Goal: Task Accomplishment & Management: Complete application form

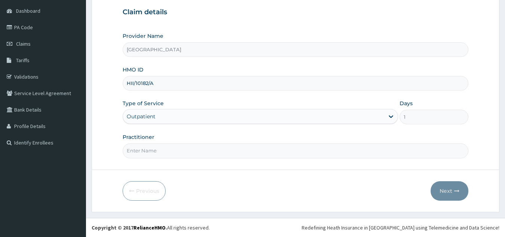
click at [144, 151] on input "Practitioner" at bounding box center [296, 150] width 346 height 15
type input "[PERSON_NAME]"
click at [443, 190] on button "Next" at bounding box center [450, 190] width 38 height 19
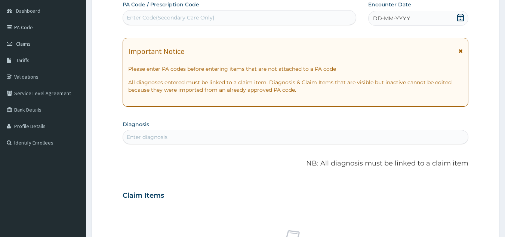
click at [335, 20] on div "Enter Code(Secondary Care Only)" at bounding box center [239, 18] width 233 height 12
type input "PA/AAEFAE"
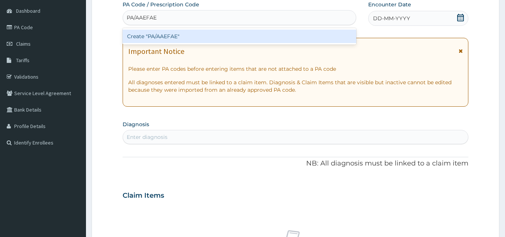
click at [322, 36] on div "Create "PA/AAEFAE"" at bounding box center [240, 36] width 234 height 13
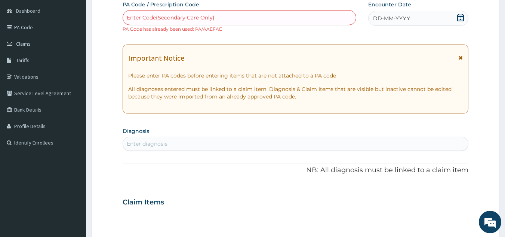
click at [236, 16] on div "Enter Code(Secondary Care Only)" at bounding box center [239, 18] width 233 height 12
click at [23, 50] on link "Claims" at bounding box center [43, 44] width 86 height 16
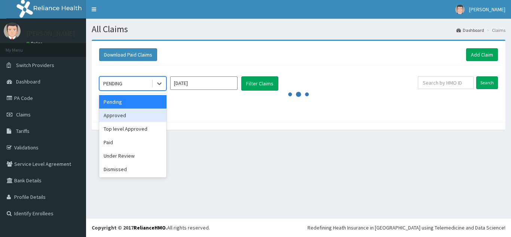
click at [143, 110] on div "Approved" at bounding box center [132, 114] width 67 height 13
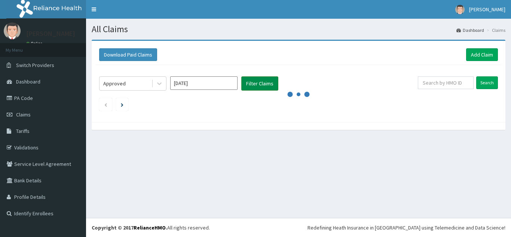
click at [260, 86] on button "Filter Claims" at bounding box center [259, 83] width 37 height 14
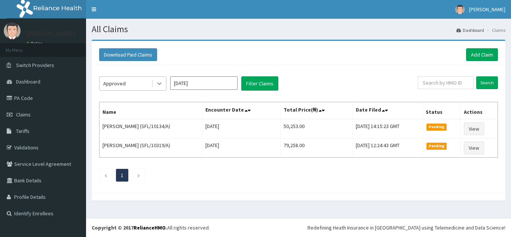
click at [159, 86] on icon at bounding box center [159, 83] width 7 height 7
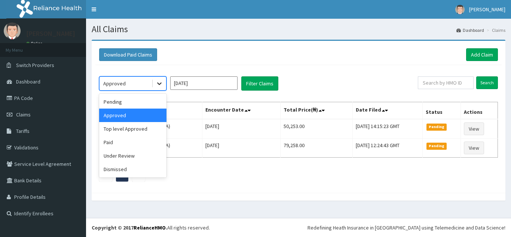
click at [159, 86] on icon at bounding box center [159, 83] width 7 height 7
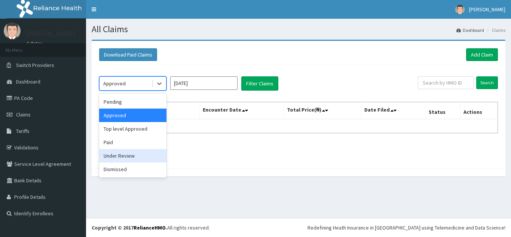
click at [117, 156] on div "Under Review" at bounding box center [132, 155] width 67 height 13
click at [117, 156] on li at bounding box center [122, 150] width 12 height 13
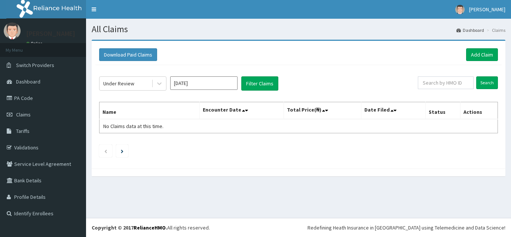
click at [117, 156] on li at bounding box center [122, 150] width 12 height 13
click at [257, 85] on button "Filter Claims" at bounding box center [259, 83] width 37 height 14
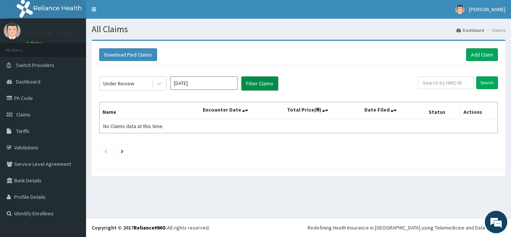
click at [257, 85] on button "Filter Claims" at bounding box center [259, 83] width 37 height 14
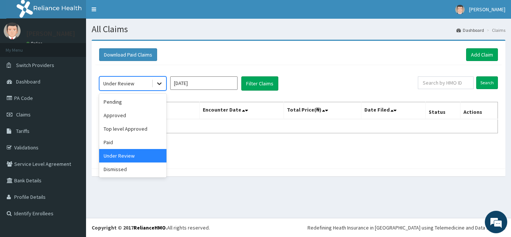
click at [159, 83] on icon at bounding box center [159, 83] width 7 height 7
click at [138, 118] on div "Approved" at bounding box center [132, 114] width 67 height 13
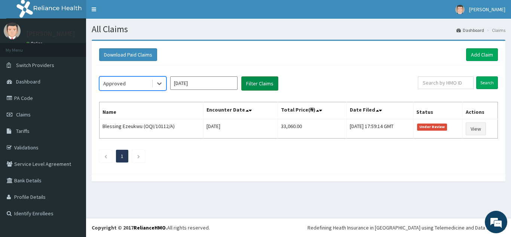
click at [260, 88] on button "Filter Claims" at bounding box center [259, 83] width 37 height 14
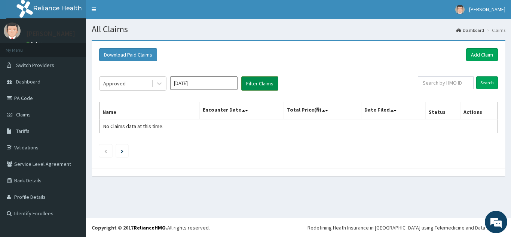
click at [252, 85] on button "Filter Claims" at bounding box center [259, 83] width 37 height 14
click at [252, 84] on button "Filter Claims" at bounding box center [259, 83] width 37 height 14
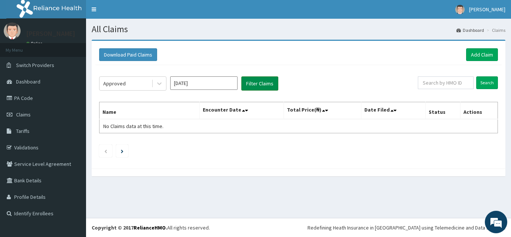
click at [252, 84] on button "Filter Claims" at bounding box center [259, 83] width 37 height 14
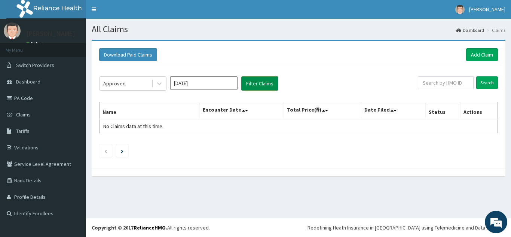
click at [252, 84] on button "Filter Claims" at bounding box center [259, 83] width 37 height 14
click at [259, 86] on button "Filter Claims" at bounding box center [259, 83] width 37 height 14
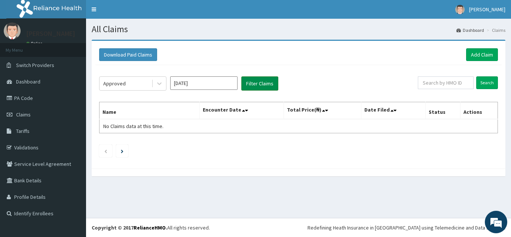
click at [269, 79] on button "Filter Claims" at bounding box center [259, 83] width 37 height 14
click at [270, 87] on button "Filter Claims" at bounding box center [259, 83] width 37 height 14
click at [263, 83] on button "Filter Claims" at bounding box center [259, 83] width 37 height 14
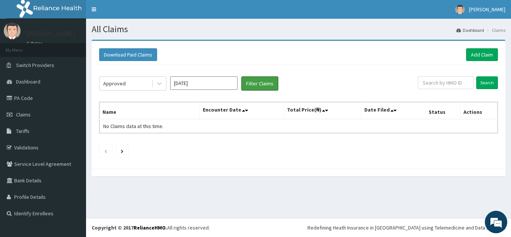
drag, startPoint x: 263, startPoint y: 83, endPoint x: 268, endPoint y: 96, distance: 14.8
click at [268, 96] on div "Approved Sep 2025 Filter Claims Search Name Encounter Date Total Price(₦) Date …" at bounding box center [298, 114] width 406 height 99
click at [261, 87] on button "Filter Claims" at bounding box center [259, 83] width 37 height 14
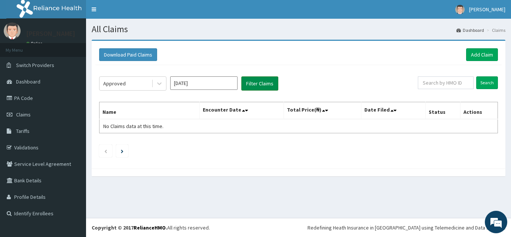
click at [261, 87] on button "Filter Claims" at bounding box center [259, 83] width 37 height 14
click at [160, 85] on icon at bounding box center [159, 83] width 7 height 7
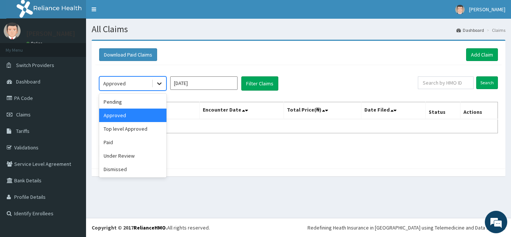
click at [159, 86] on icon at bounding box center [159, 83] width 7 height 7
click at [128, 141] on div "Paid" at bounding box center [132, 141] width 67 height 13
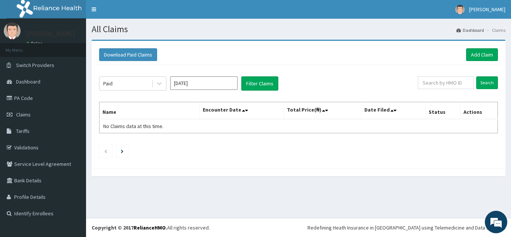
click at [128, 141] on div "Paid Sep 2025 Filter Claims Search Name Encounter Date Total Price(₦) Date File…" at bounding box center [298, 114] width 406 height 99
click at [254, 86] on button "Filter Claims" at bounding box center [259, 83] width 37 height 14
click at [254, 85] on button "Filter Claims" at bounding box center [259, 83] width 37 height 14
